Goal: Task Accomplishment & Management: Use online tool/utility

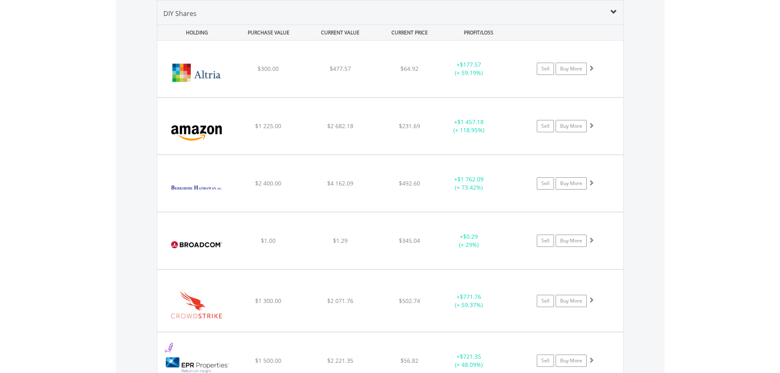
scroll to position [79, 156]
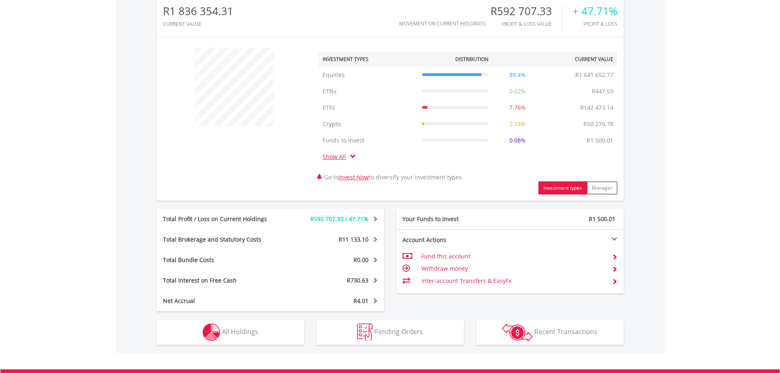
scroll to position [368, 0]
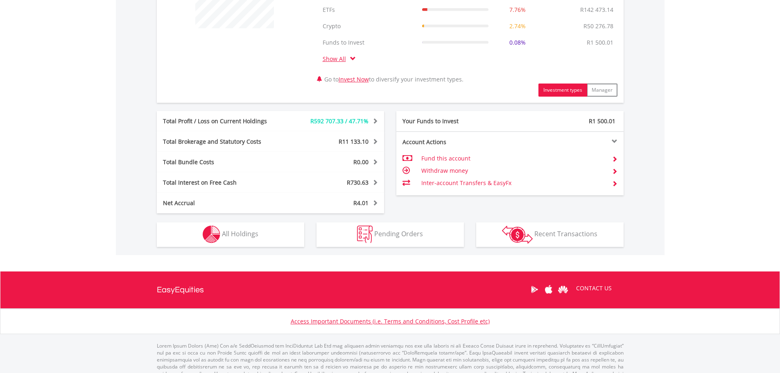
click at [488, 180] on td "Inter-account Transfers & EasyFx" at bounding box center [513, 183] width 184 height 12
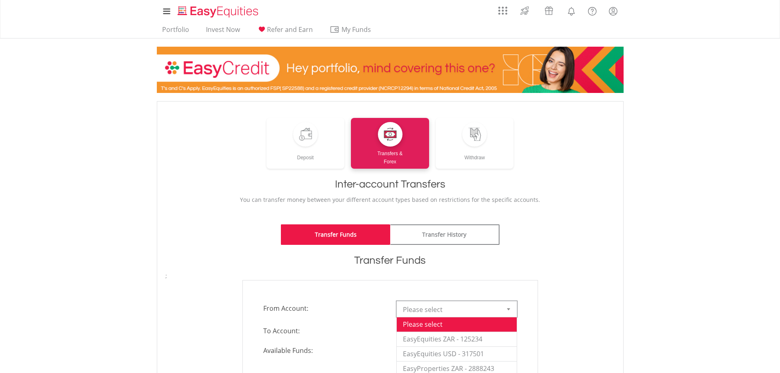
click at [471, 311] on span "Please select" at bounding box center [450, 309] width 95 height 16
click at [476, 341] on li "EasyEquities ZAR - 125234" at bounding box center [457, 339] width 120 height 15
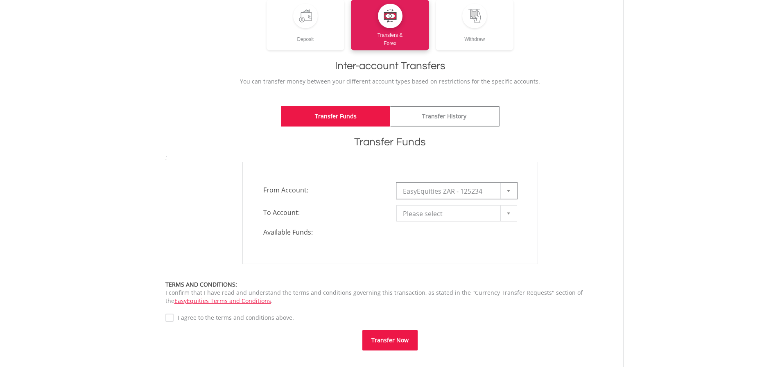
scroll to position [123, 0]
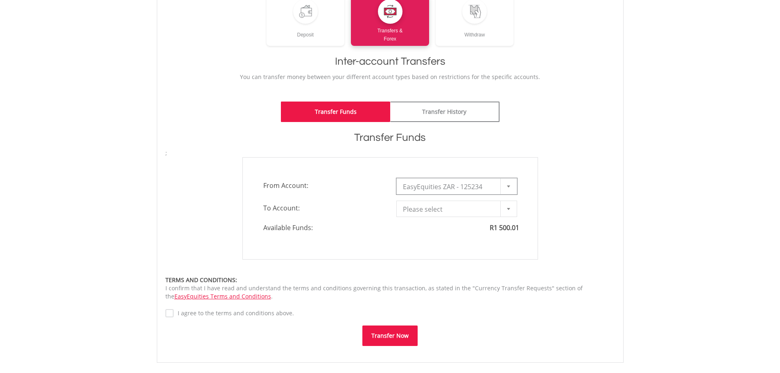
click at [429, 210] on span "Please select" at bounding box center [450, 209] width 95 height 16
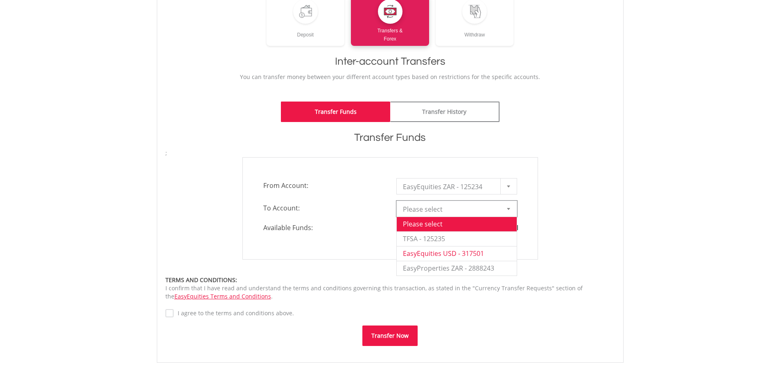
click at [461, 252] on li "EasyEquities USD - 317501" at bounding box center [457, 253] width 120 height 15
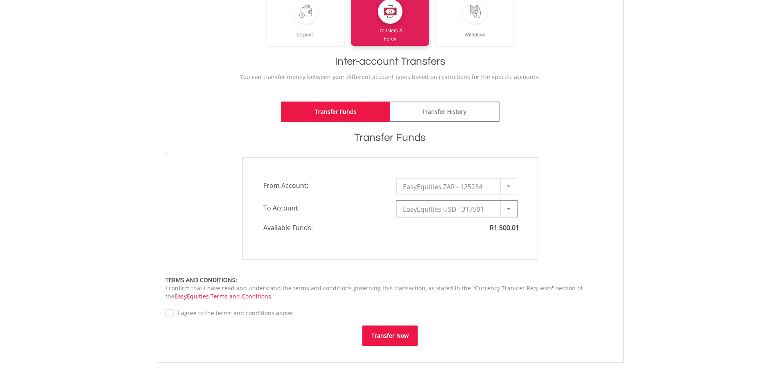
type input "*"
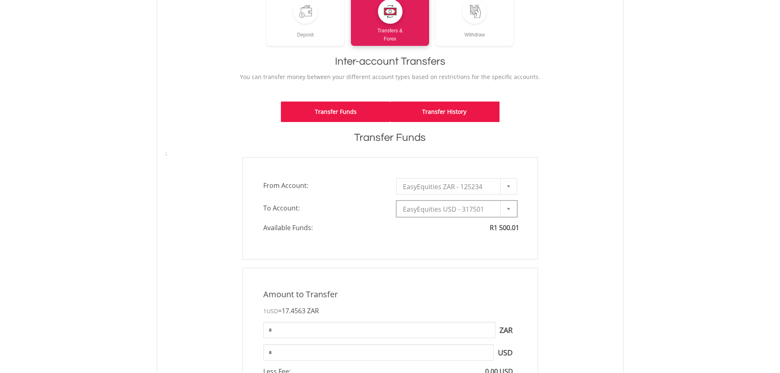
click at [467, 119] on link "Transfer History" at bounding box center [444, 112] width 109 height 20
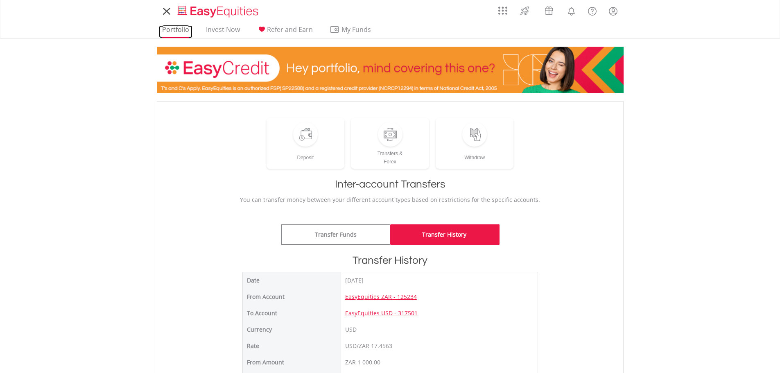
click at [178, 30] on link "Portfolio" at bounding box center [176, 31] width 34 height 13
